Goal: Information Seeking & Learning: Understand process/instructions

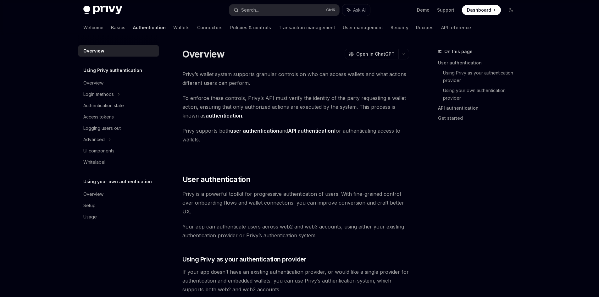
click at [133, 26] on link "Authentication" at bounding box center [149, 27] width 33 height 15
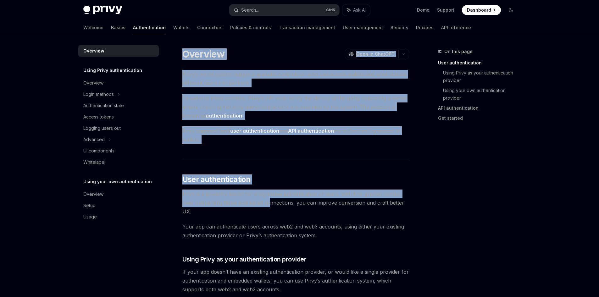
drag, startPoint x: 181, startPoint y: 51, endPoint x: 275, endPoint y: 194, distance: 170.7
click at [405, 55] on icon "button" at bounding box center [404, 54] width 8 height 3
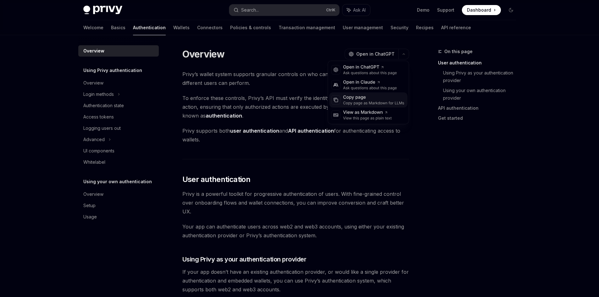
click at [387, 95] on div "Copy page" at bounding box center [373, 97] width 61 height 6
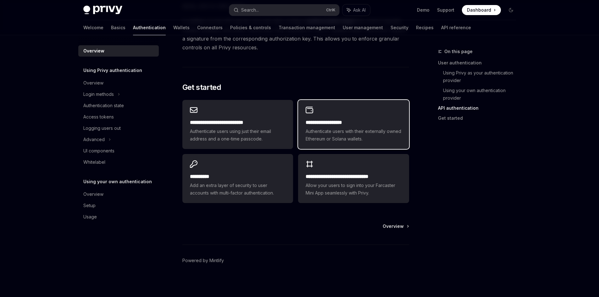
scroll to position [492, 0]
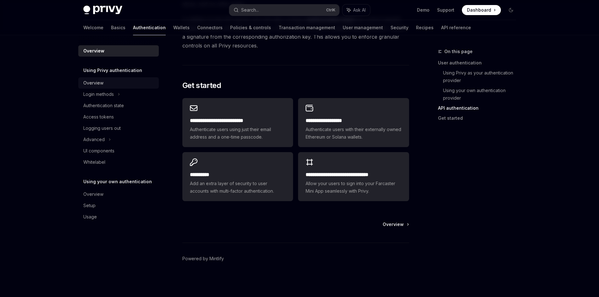
click at [130, 79] on link "Overview" at bounding box center [118, 82] width 80 height 11
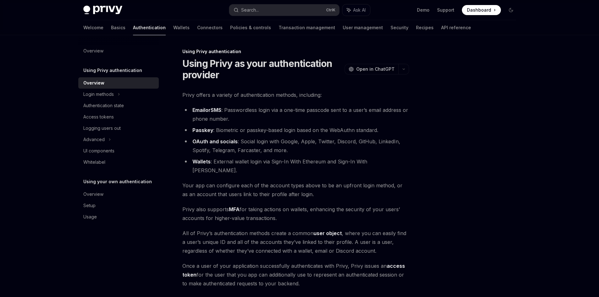
click at [132, 87] on link "Overview" at bounding box center [118, 82] width 80 height 11
click at [134, 90] on div "Login methods" at bounding box center [118, 94] width 80 height 11
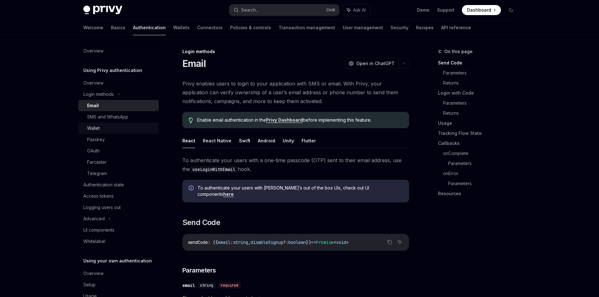
click at [135, 124] on link "Wallet" at bounding box center [118, 128] width 80 height 11
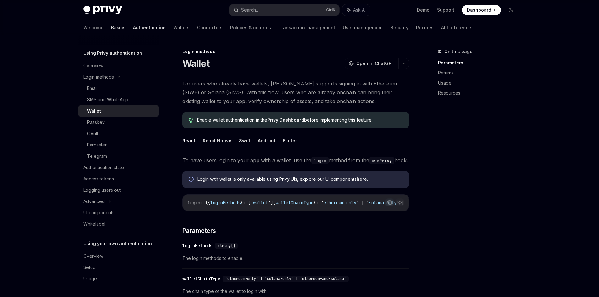
click at [111, 21] on link "Basics" at bounding box center [118, 27] width 14 height 15
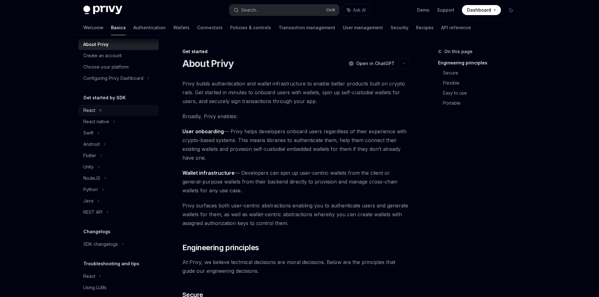
click at [135, 106] on div "React" at bounding box center [118, 110] width 80 height 11
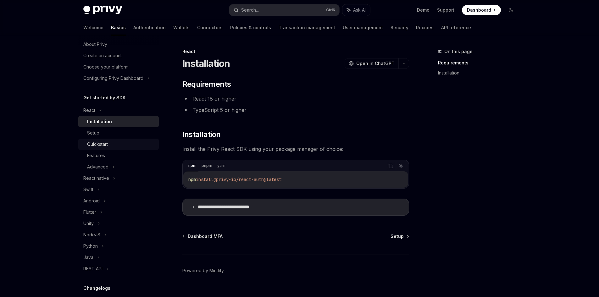
click at [140, 139] on link "Quickstart" at bounding box center [118, 144] width 80 height 11
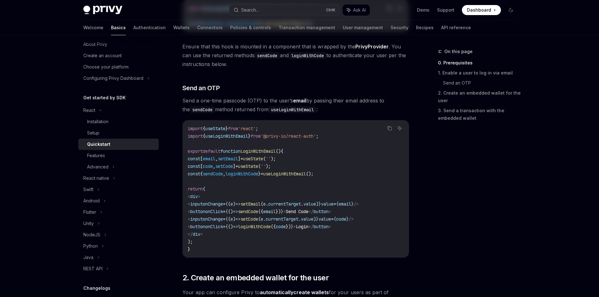
drag, startPoint x: 192, startPoint y: 106, endPoint x: 201, endPoint y: 185, distance: 79.1
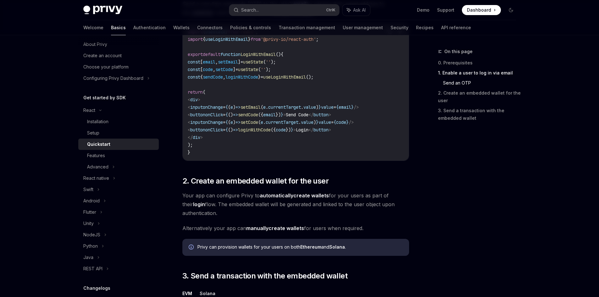
drag, startPoint x: 197, startPoint y: 131, endPoint x: 203, endPoint y: 152, distance: 22.2
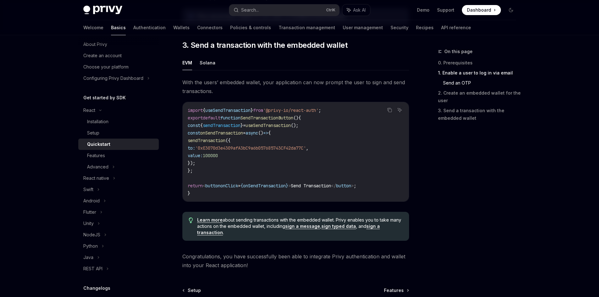
drag, startPoint x: 202, startPoint y: 150, endPoint x: 211, endPoint y: 206, distance: 56.7
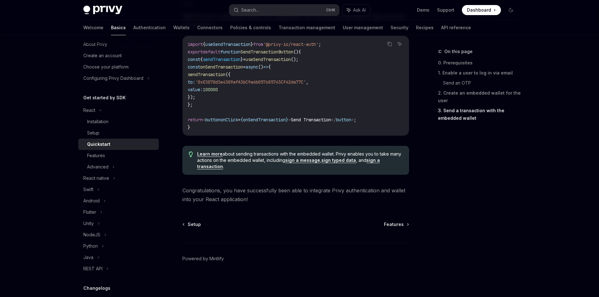
drag, startPoint x: 201, startPoint y: 151, endPoint x: 218, endPoint y: 213, distance: 64.0
click at [127, 122] on div "Installation" at bounding box center [121, 122] width 68 height 8
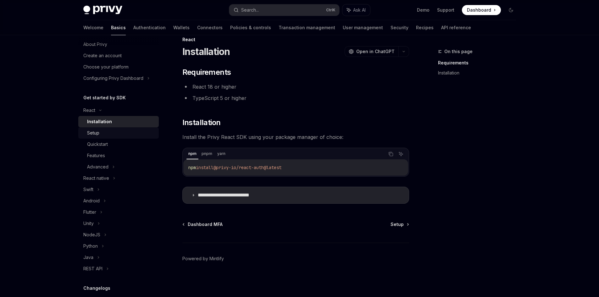
click at [128, 133] on div "Setup" at bounding box center [121, 133] width 68 height 8
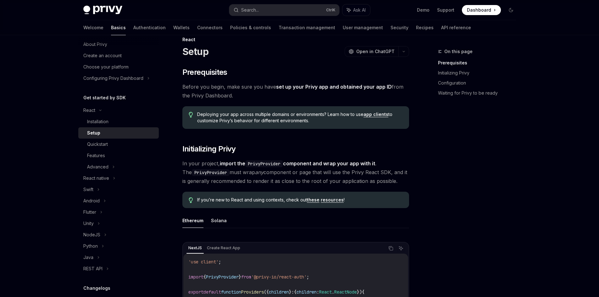
scroll to position [201, 0]
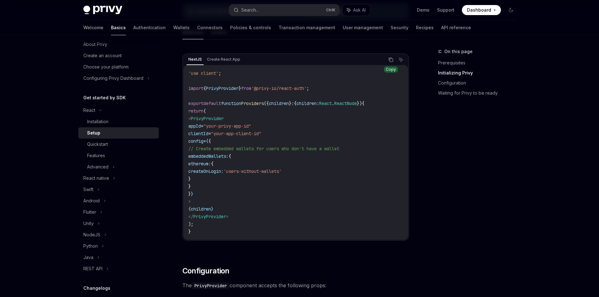
click at [392, 58] on icon "Copy the contents from the code block" at bounding box center [390, 59] width 5 height 5
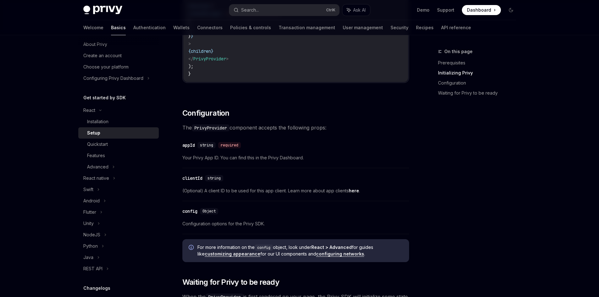
scroll to position [43, 0]
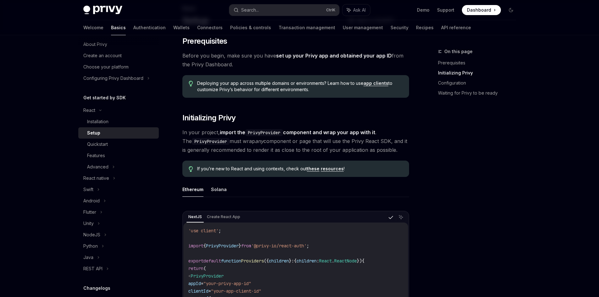
drag, startPoint x: 360, startPoint y: 103, endPoint x: 361, endPoint y: 70, distance: 32.7
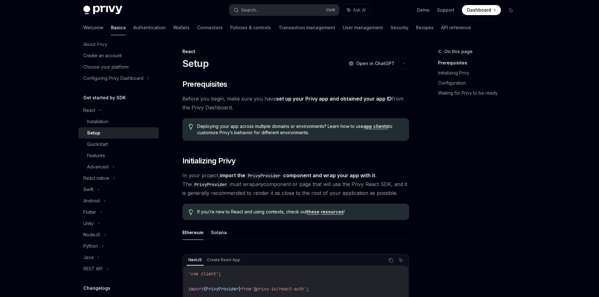
click at [209, 232] on ul "Ethereum Solana" at bounding box center [295, 232] width 227 height 15
click at [220, 232] on button "Solana" at bounding box center [219, 232] width 16 height 15
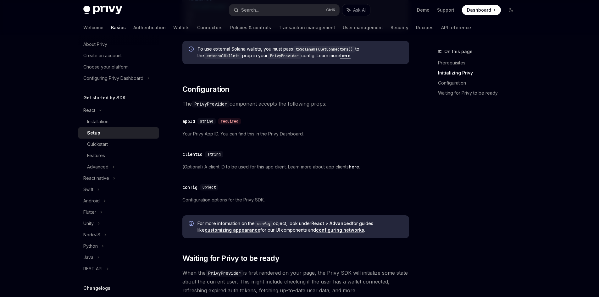
drag, startPoint x: 254, startPoint y: 179, endPoint x: 259, endPoint y: 232, distance: 53.3
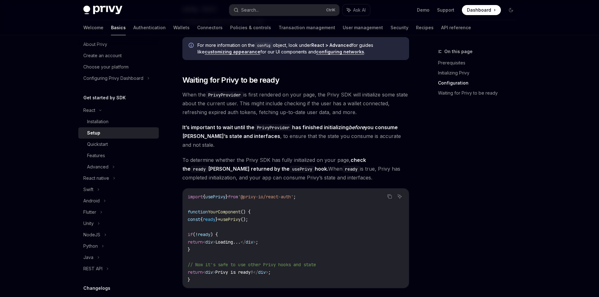
drag, startPoint x: 261, startPoint y: 226, endPoint x: 259, endPoint y: 238, distance: 12.1
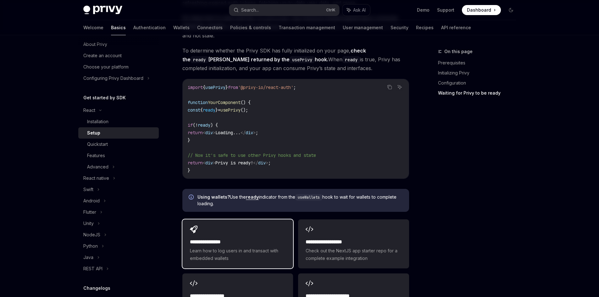
drag, startPoint x: 257, startPoint y: 213, endPoint x: 268, endPoint y: 225, distance: 16.5
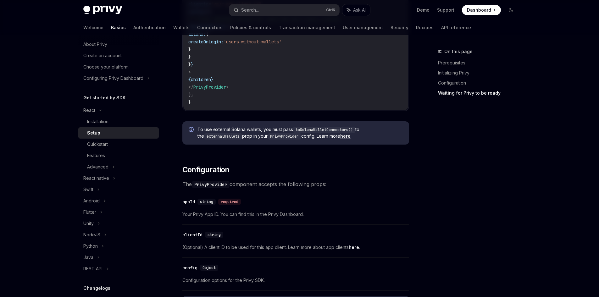
scroll to position [4, 0]
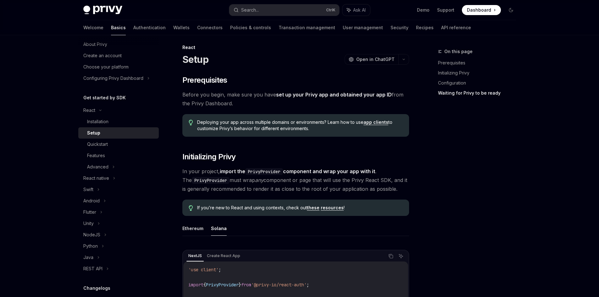
drag, startPoint x: 291, startPoint y: 122, endPoint x: 343, endPoint y: 54, distance: 85.4
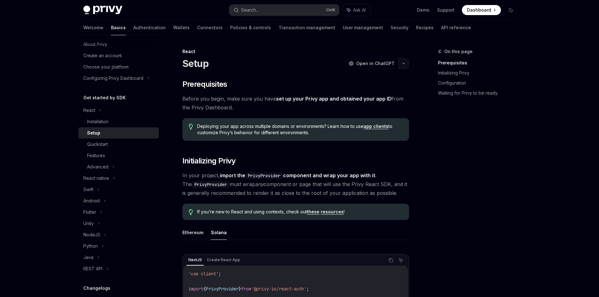
click at [408, 60] on button "button" at bounding box center [403, 63] width 11 height 11
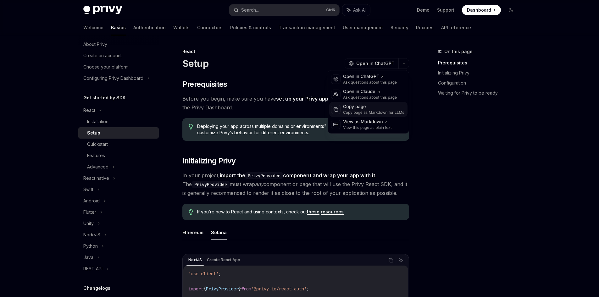
click at [382, 104] on div "Copy page" at bounding box center [373, 107] width 61 height 6
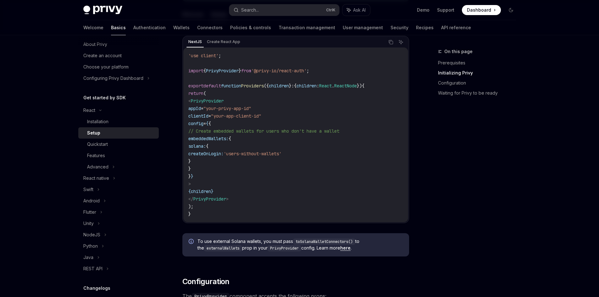
scroll to position [220, 0]
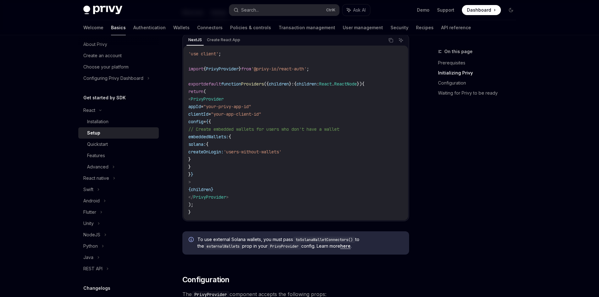
click at [345, 245] on link "here" at bounding box center [345, 246] width 10 height 6
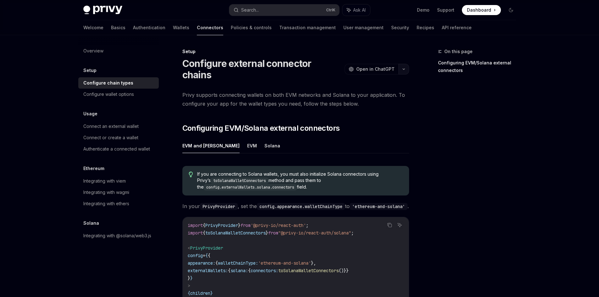
click at [405, 64] on button "button" at bounding box center [403, 69] width 11 height 11
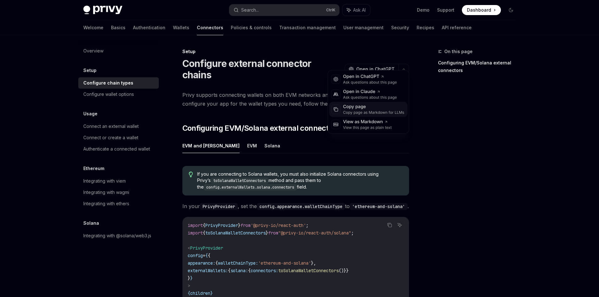
click at [379, 107] on div "Copy page" at bounding box center [373, 107] width 61 height 6
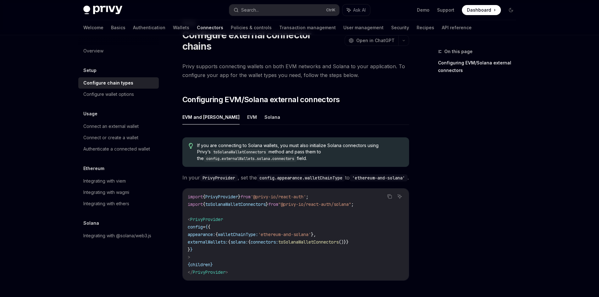
scroll to position [113, 0]
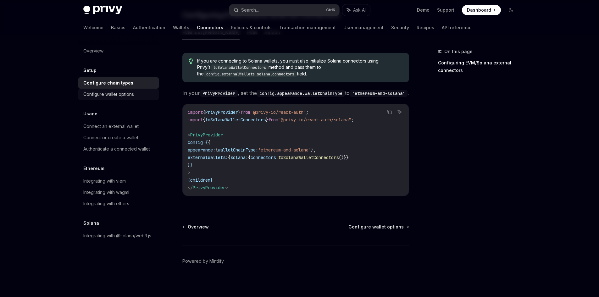
click at [150, 99] on link "Configure wallet options" at bounding box center [118, 94] width 80 height 11
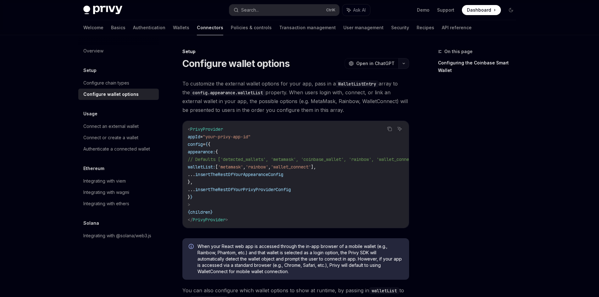
click at [405, 67] on button "button" at bounding box center [403, 63] width 11 height 11
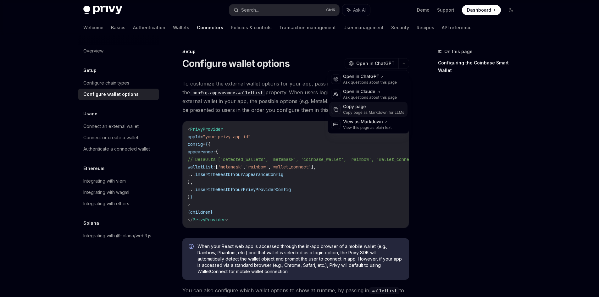
click at [388, 106] on div "Copy page" at bounding box center [373, 107] width 61 height 6
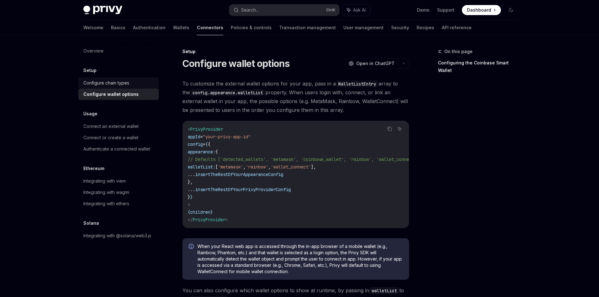
drag, startPoint x: 121, startPoint y: 88, endPoint x: 113, endPoint y: 87, distance: 8.0
click at [121, 88] on ul "Configure chain types Configure wallet options" at bounding box center [118, 88] width 80 height 23
click at [113, 85] on div "Configure chain types" at bounding box center [106, 83] width 46 height 8
type textarea "*"
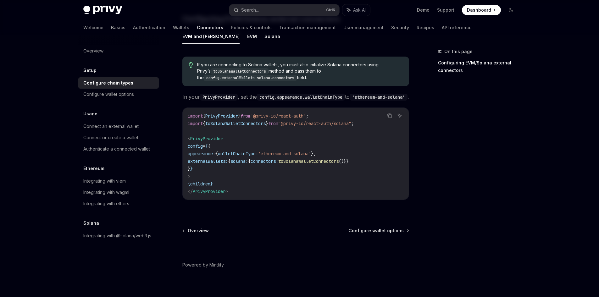
scroll to position [113, 0]
